Goal: Information Seeking & Learning: Learn about a topic

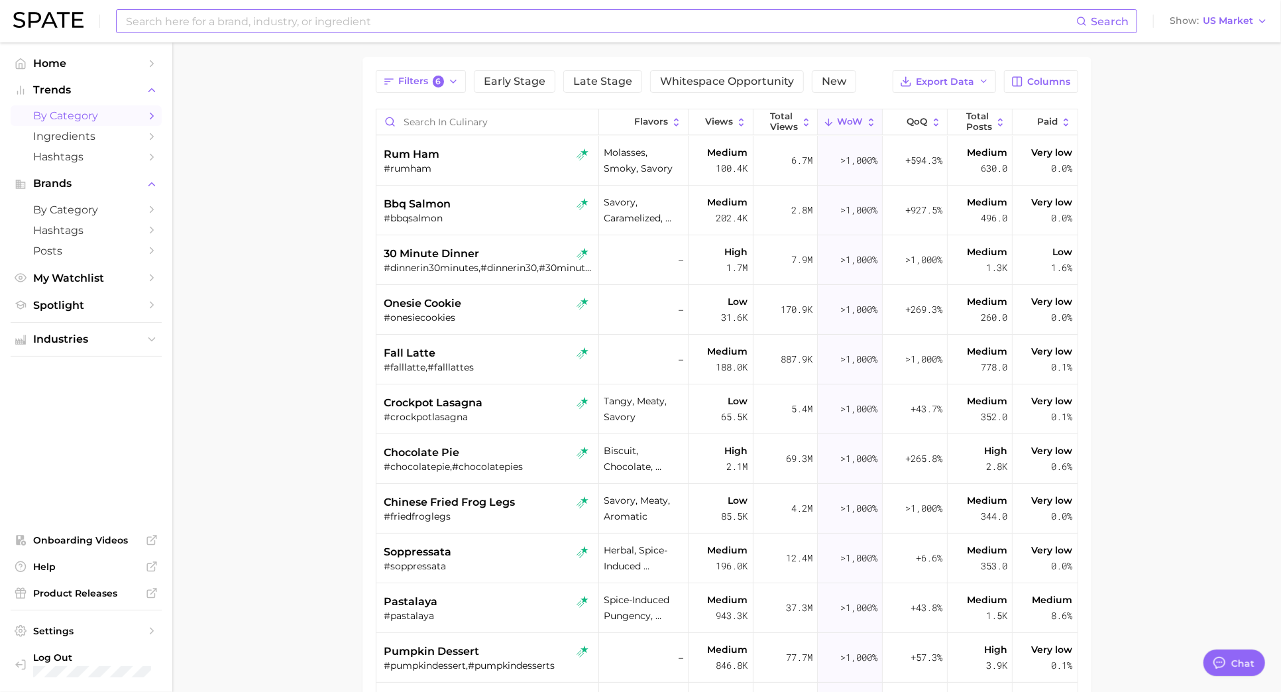
scroll to position [487, 0]
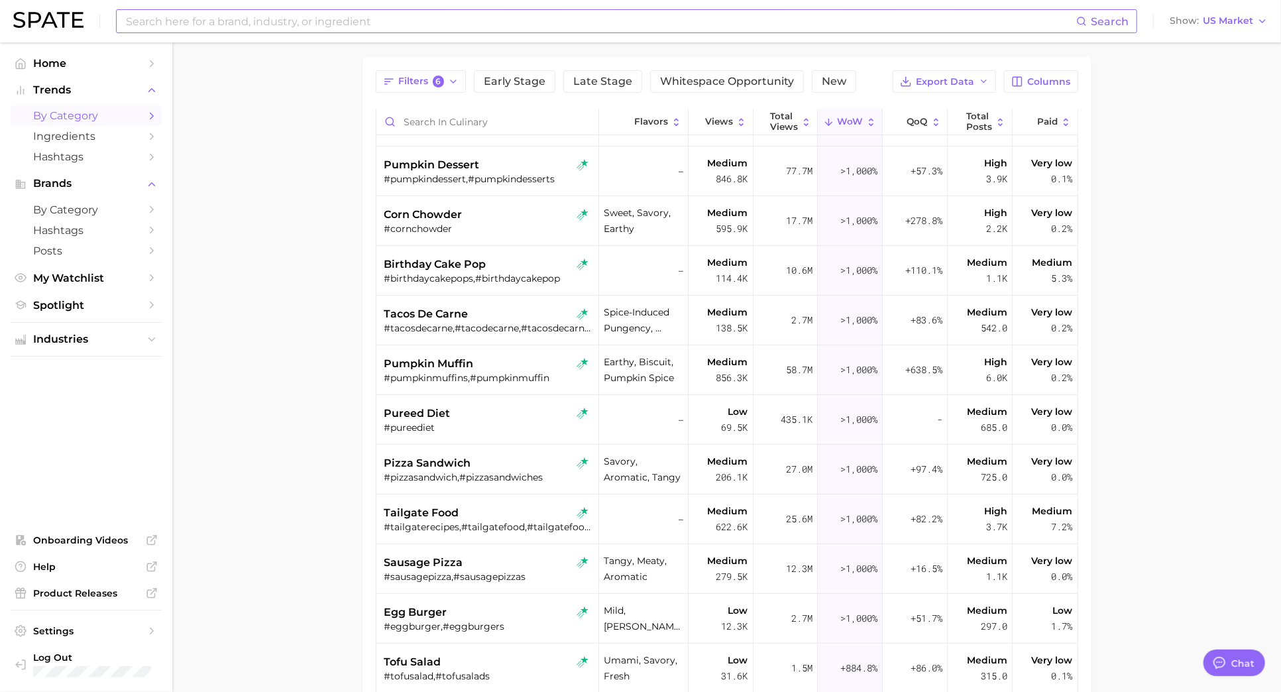
click at [406, 17] on input at bounding box center [601, 21] width 952 height 23
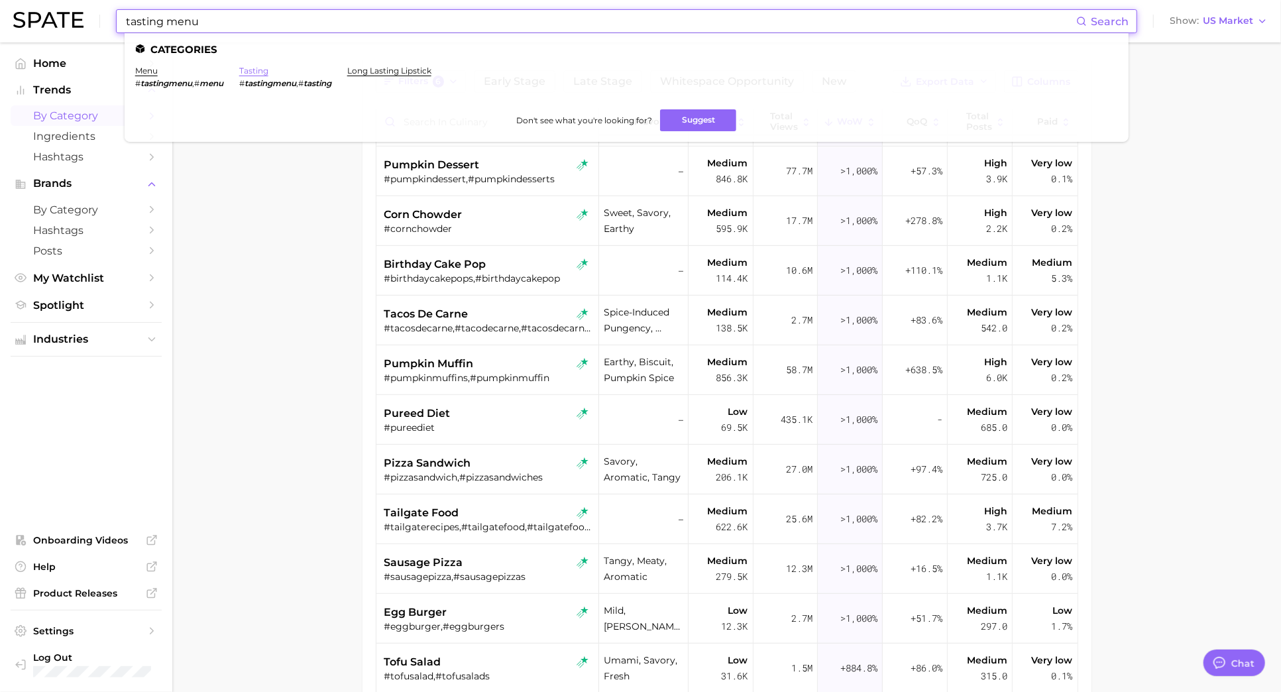
type input "tasting menu"
click at [263, 68] on link "tasting" at bounding box center [253, 71] width 29 height 10
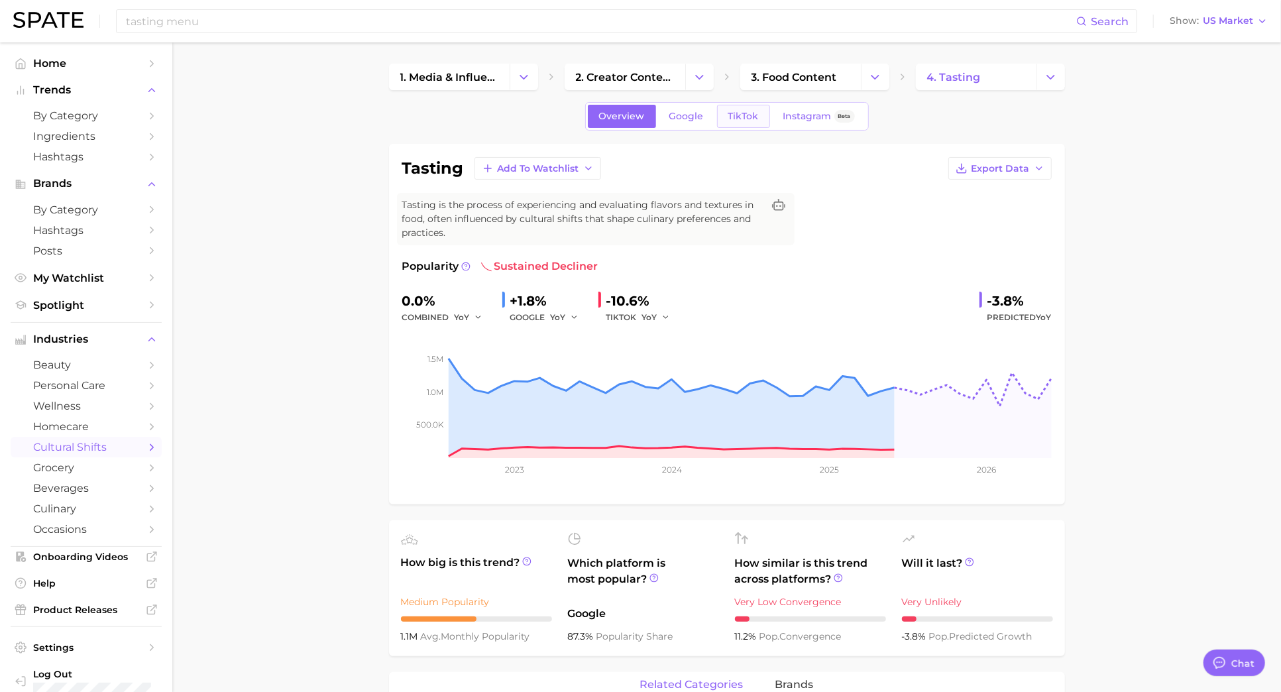
click at [747, 111] on span "TikTok" at bounding box center [744, 116] width 30 height 11
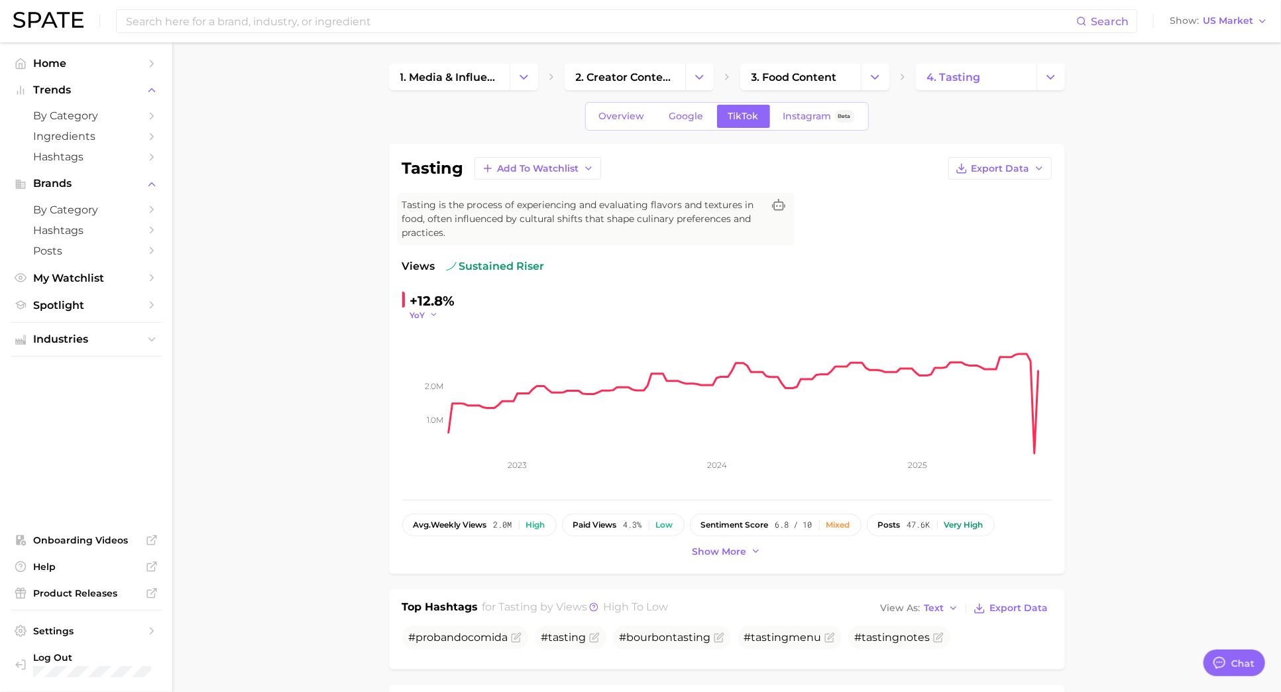
click at [415, 311] on span "YoY" at bounding box center [417, 315] width 15 height 11
click at [433, 374] on button "MoM" at bounding box center [483, 382] width 146 height 24
click at [428, 312] on span "MoM" at bounding box center [420, 315] width 20 height 11
click at [428, 332] on span "YoY" at bounding box center [425, 333] width 17 height 11
click at [680, 121] on span "Google" at bounding box center [687, 116] width 34 height 11
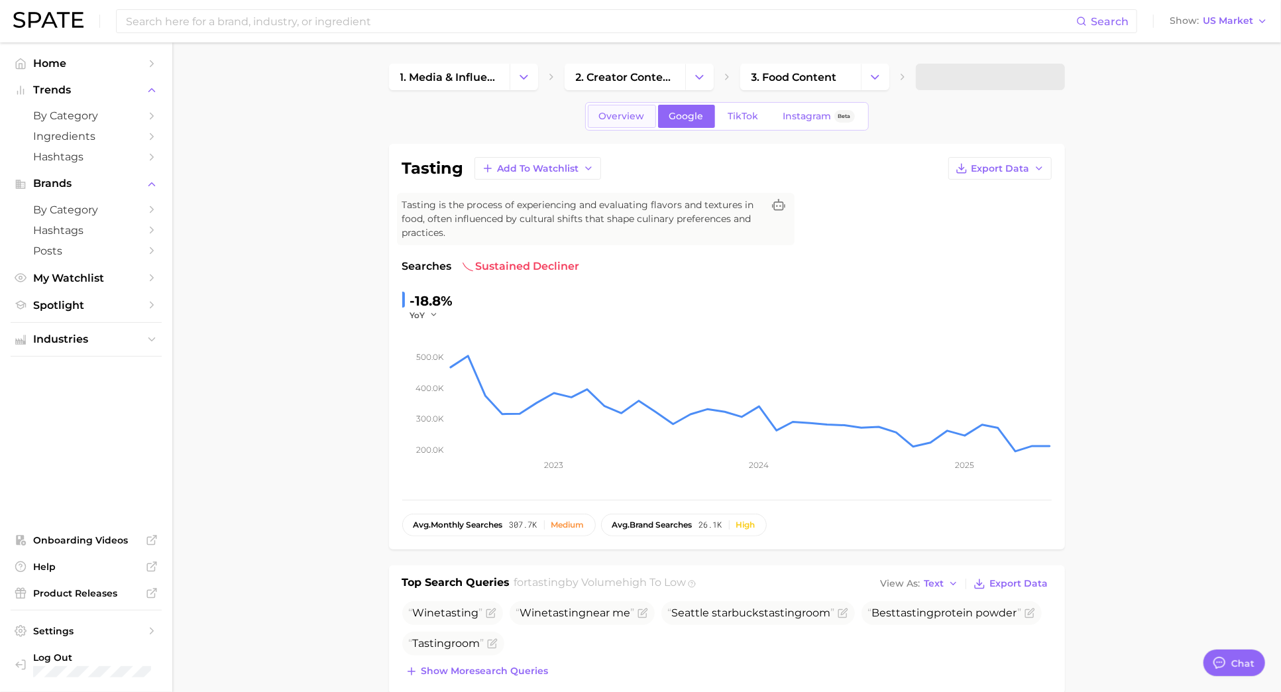
click at [621, 119] on span "Overview" at bounding box center [622, 116] width 46 height 11
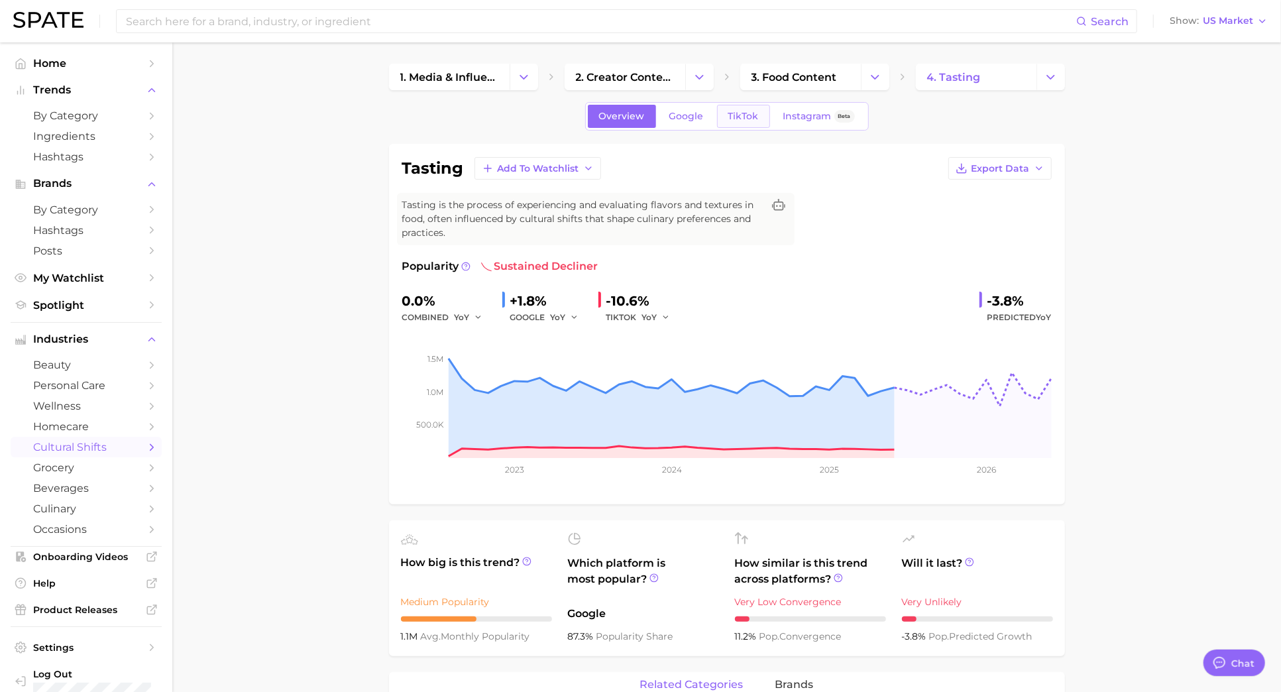
click at [742, 119] on span "TikTok" at bounding box center [744, 116] width 30 height 11
